Goal: Transaction & Acquisition: Purchase product/service

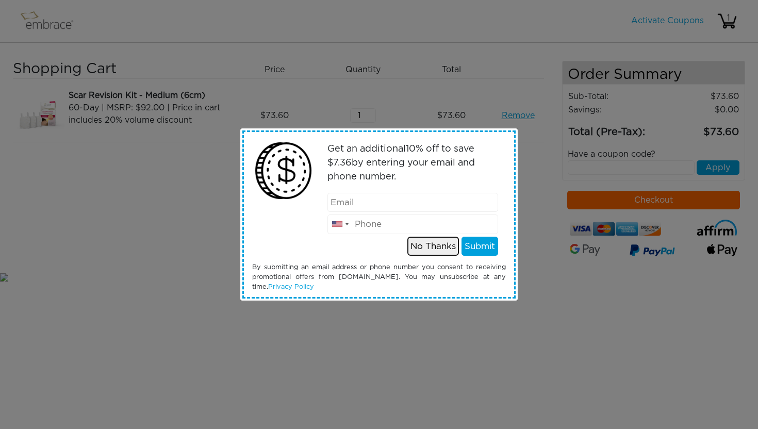
click at [446, 248] on button "No Thanks" at bounding box center [433, 247] width 52 height 20
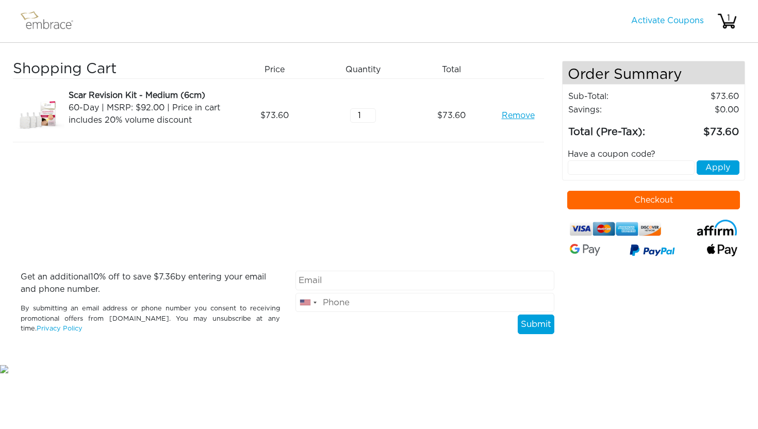
click at [44, 27] on img at bounding box center [51, 21] width 67 height 26
click at [46, 24] on img at bounding box center [51, 21] width 67 height 26
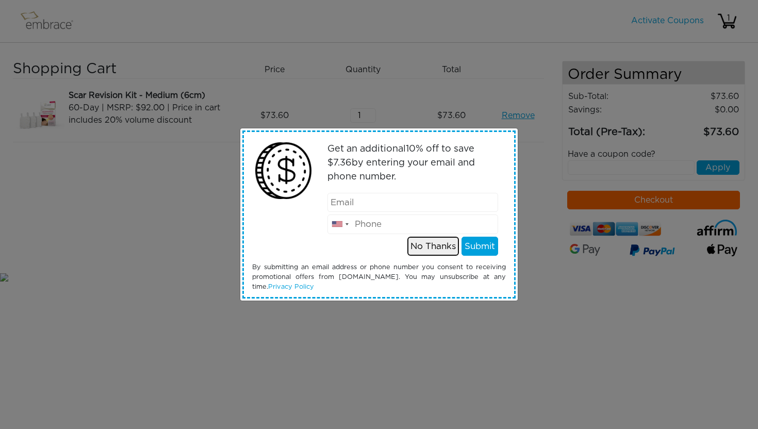
click at [443, 246] on button "No Thanks" at bounding box center [433, 247] width 52 height 20
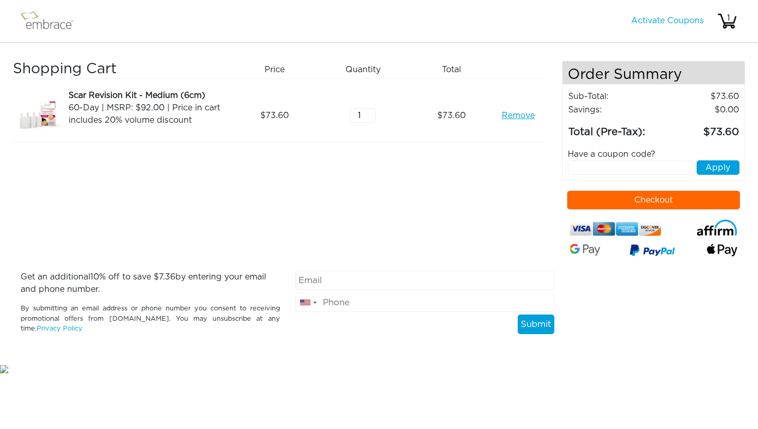
click at [642, 204] on button "Checkout" at bounding box center [653, 200] width 173 height 19
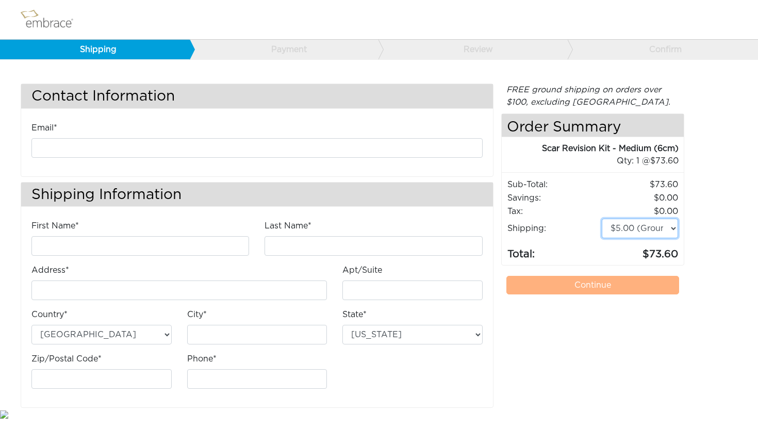
click at [672, 228] on select "$5.00 (Ground) $15.00 (Express Saver) $20.00 (Two Day) $30.00 (Overnight)" at bounding box center [640, 229] width 76 height 20
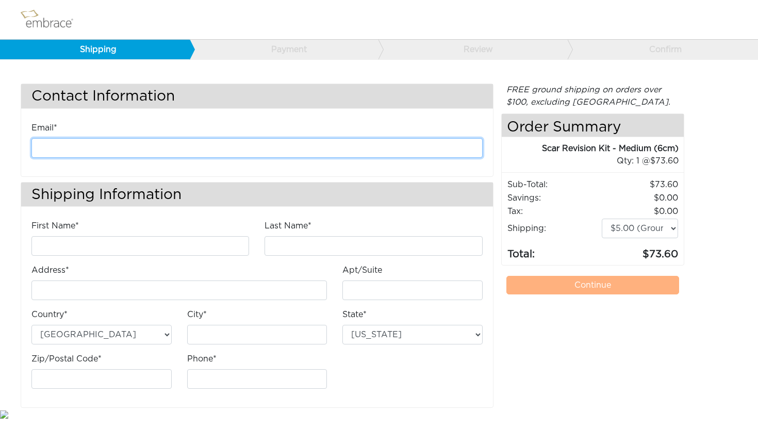
click at [171, 147] on input "email" at bounding box center [256, 148] width 451 height 20
type input "cindy.terborg@gmail.com"
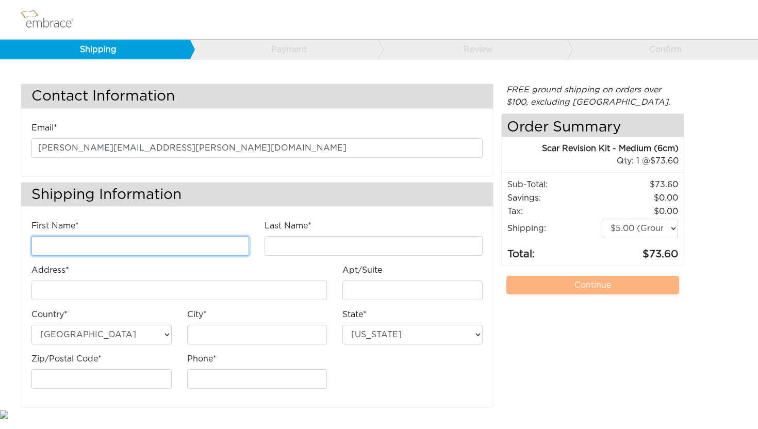
click at [66, 245] on input "First Name*" at bounding box center [140, 246] width 218 height 20
type input "Cindy"
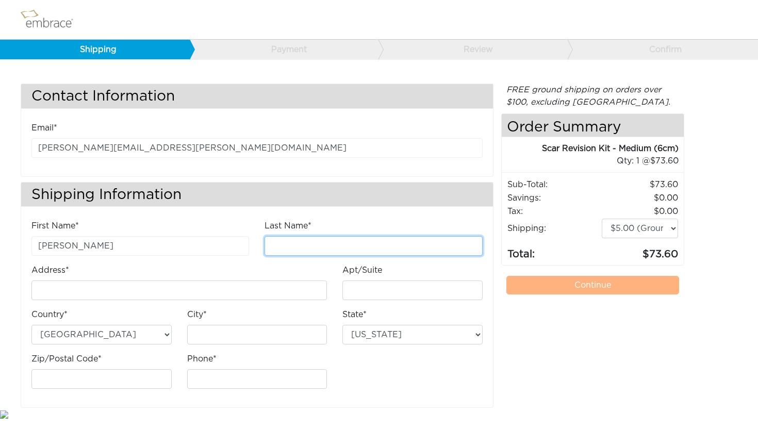
click at [284, 239] on input "Last Name*" at bounding box center [374, 246] width 218 height 20
type input "Terborg"
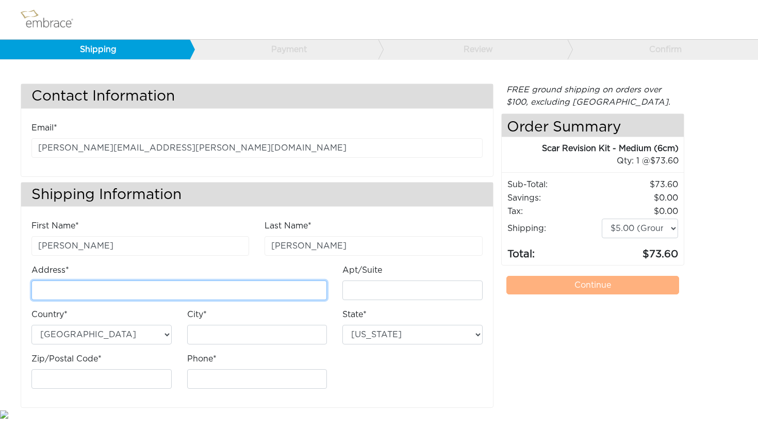
click at [167, 285] on input "Address*" at bounding box center [178, 291] width 295 height 20
type input "1001 Redspire Drive"
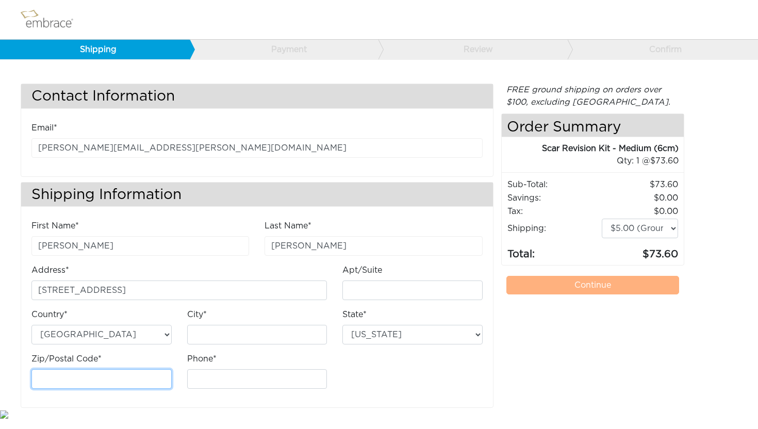
click at [137, 372] on input "Zip/Postal Code*" at bounding box center [101, 379] width 140 height 20
type input "07083"
click at [219, 390] on div "Phone*" at bounding box center [257, 375] width 156 height 44
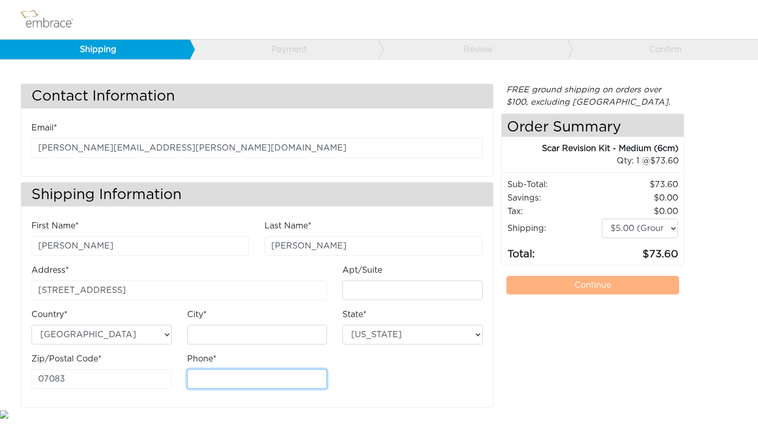
click at [220, 380] on input "Phone*" at bounding box center [257, 379] width 140 height 20
type input "9179721998"
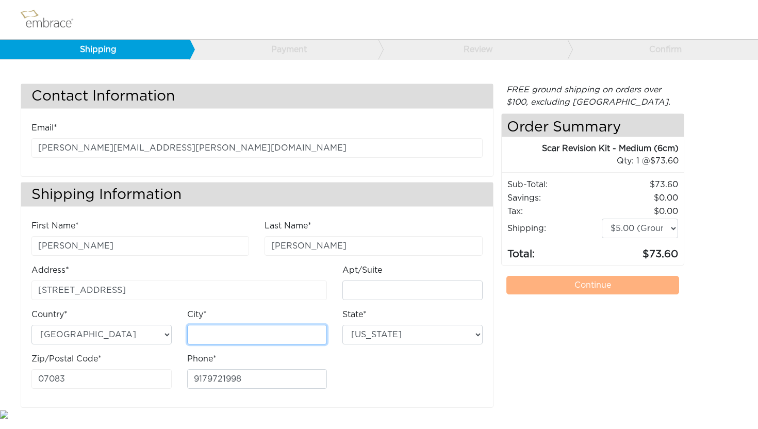
click at [235, 329] on input "City*" at bounding box center [257, 335] width 140 height 20
type input "Union"
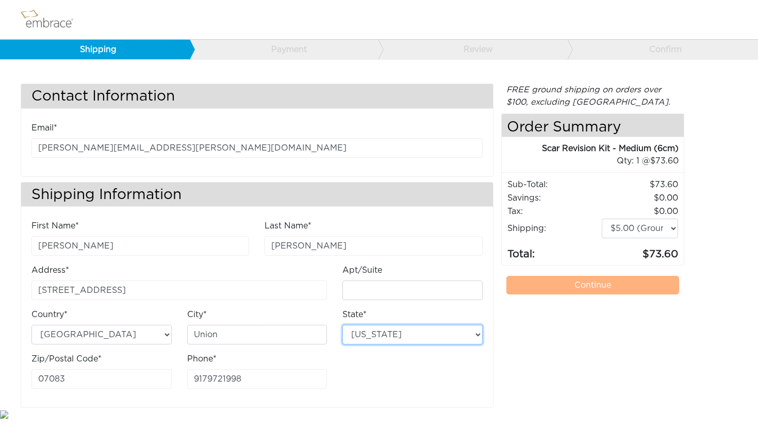
click at [474, 334] on select "Alabama Alaska Arizona Arkansas California Colorado Connecticut District of Col…" at bounding box center [412, 335] width 140 height 20
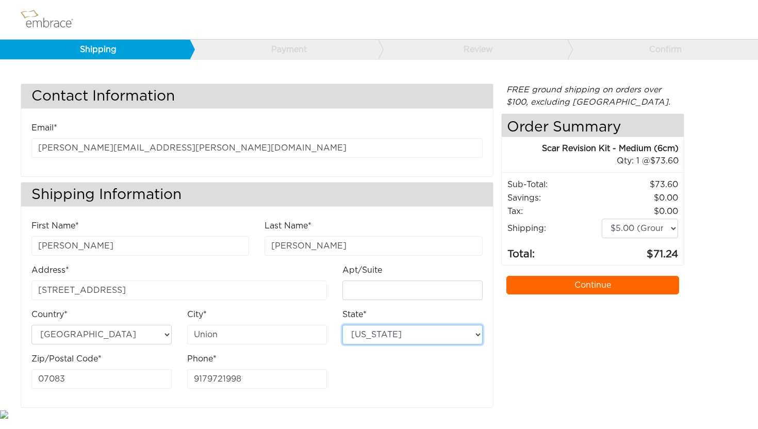
select select "NJ"
click at [342, 325] on select "Alabama Alaska Arizona Arkansas California Colorado Connecticut District of Col…" at bounding box center [412, 335] width 140 height 20
click at [577, 284] on link "Continue" at bounding box center [592, 285] width 173 height 19
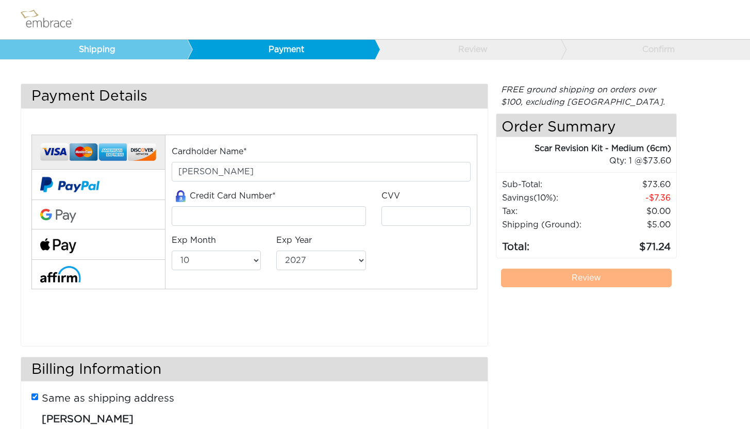
select select "10"
select select "2027"
click at [220, 221] on input "tel" at bounding box center [269, 216] width 194 height 20
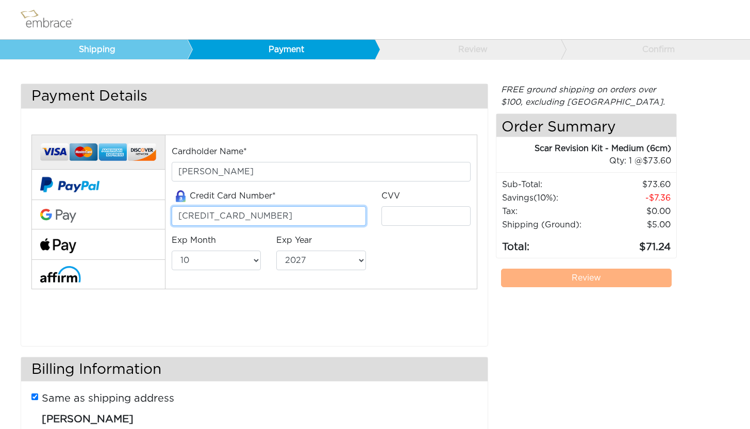
type input "376741765222018"
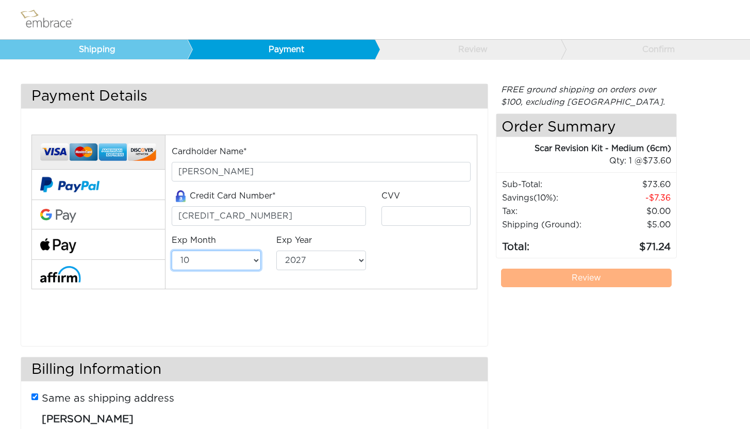
click at [257, 260] on select "01 02 03 04 05 06 07 08 09 10 11 12" at bounding box center [216, 261] width 89 height 20
select select "11"
click at [172, 251] on select "01 02 03 04 05 06 07 08 09 10 11 12" at bounding box center [216, 261] width 89 height 20
click at [359, 259] on select "2025 2026 2027 2028 2029 2030 2031 2032 2033 2034 2035 2036 2037 2038 2039" at bounding box center [320, 261] width 89 height 20
select select "2029"
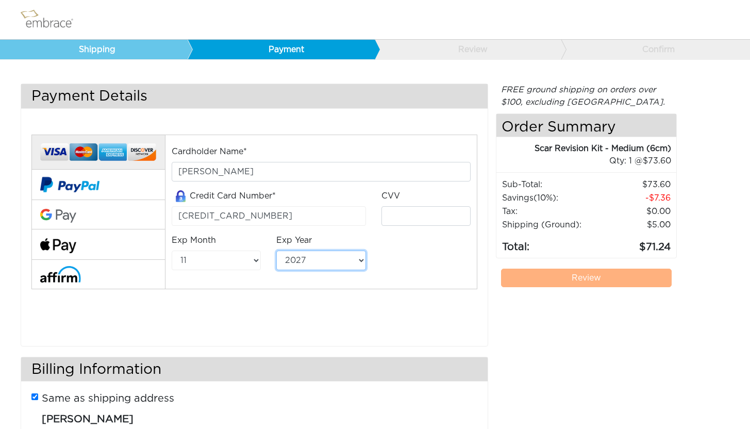
click at [276, 251] on select "2025 2026 2027 2028 2029 2030 2031 2032 2033 2034 2035 2036 2037 2038 2039" at bounding box center [320, 261] width 89 height 20
click at [416, 210] on input "tel" at bounding box center [426, 216] width 89 height 20
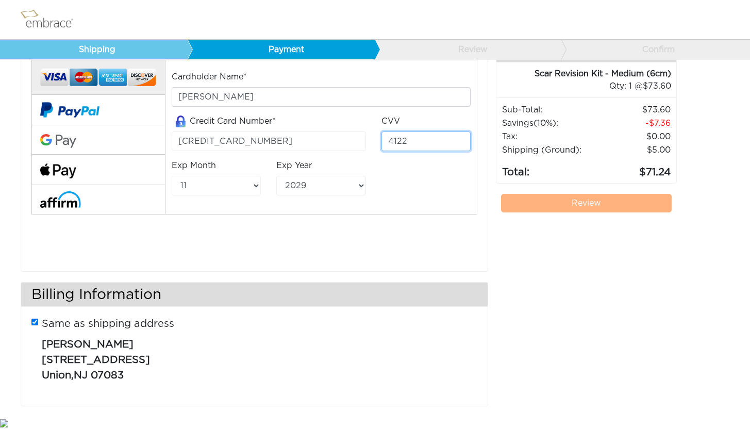
type input "4122"
click at [591, 209] on link "Review" at bounding box center [586, 203] width 171 height 19
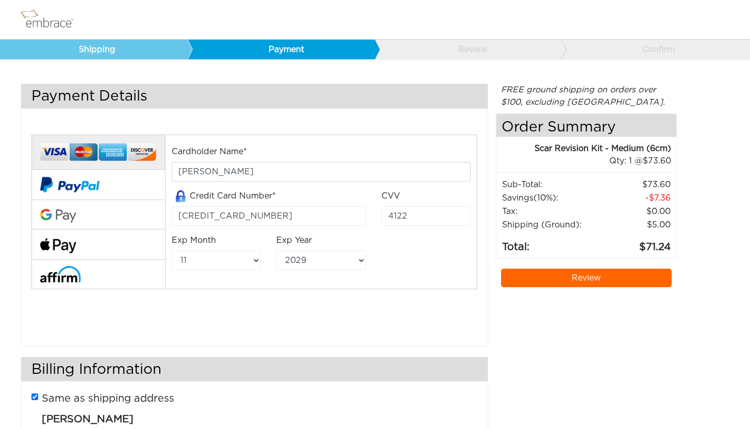
click at [580, 278] on link "Review" at bounding box center [586, 278] width 171 height 19
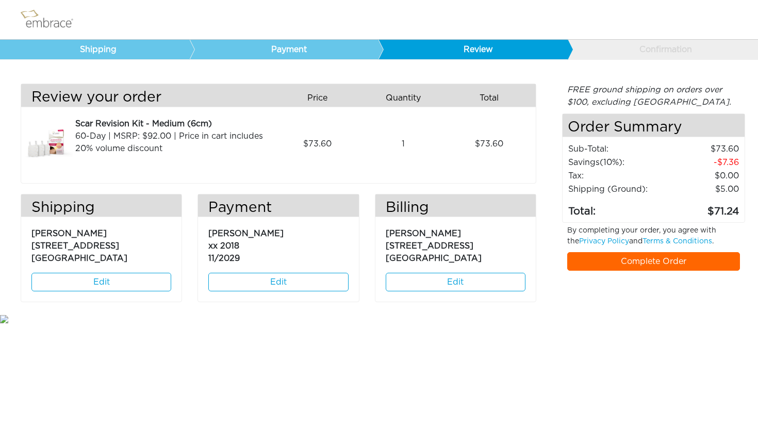
click at [646, 261] on link "Complete Order" at bounding box center [653, 261] width 173 height 19
